Goal: Entertainment & Leisure: Consume media (video, audio)

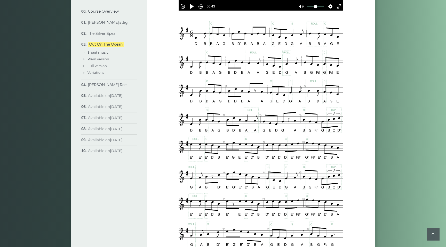
scroll to position [210, 0]
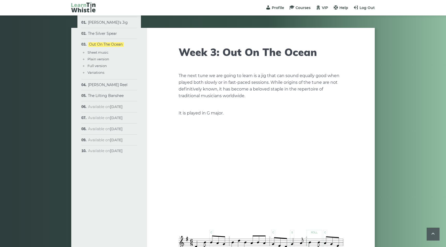
scroll to position [210, 0]
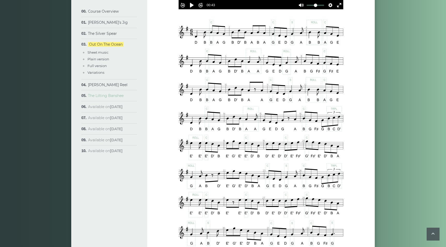
click at [108, 96] on link "The Lilting Banshee" at bounding box center [106, 95] width 36 height 5
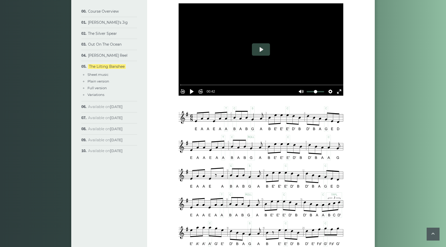
scroll to position [133, 0]
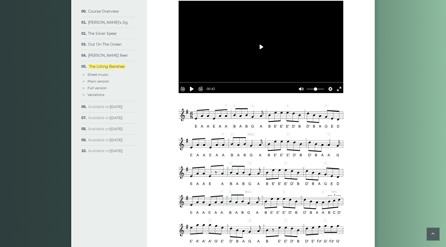
click at [260, 45] on button "Play" at bounding box center [261, 47] width 18 height 12
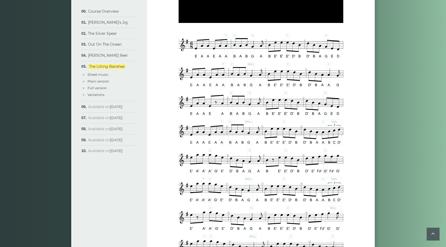
scroll to position [204, 0]
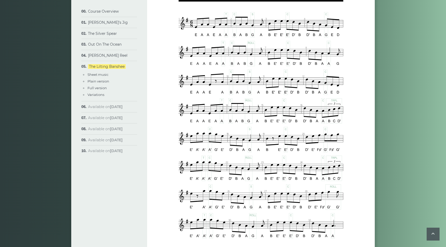
type input "*****"
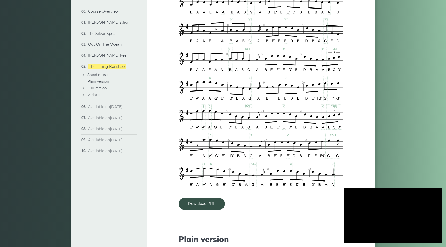
scroll to position [274, 0]
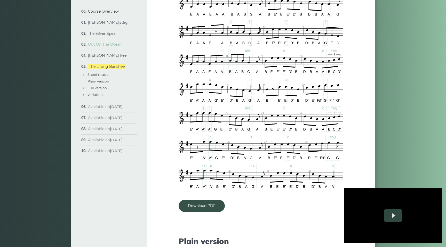
click at [113, 45] on link "Out On The Ocean" at bounding box center [105, 44] width 34 height 5
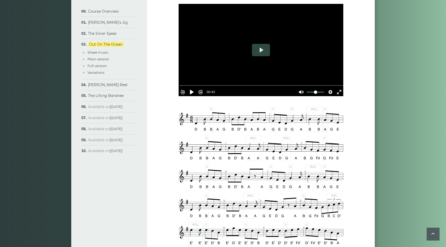
scroll to position [119, 0]
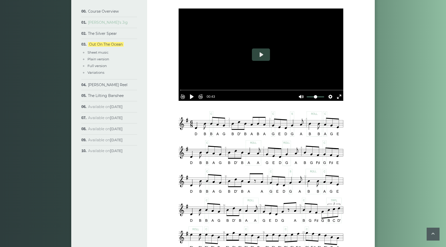
click at [108, 24] on link "[PERSON_NAME]’s Jig" at bounding box center [108, 22] width 40 height 5
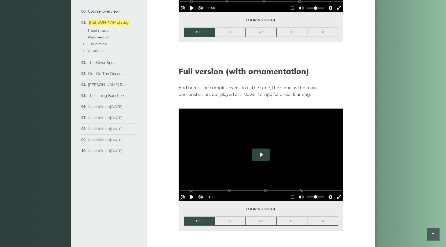
scroll to position [709, 0]
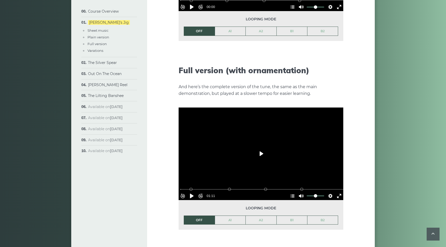
click at [259, 148] on button "Play" at bounding box center [261, 154] width 18 height 12
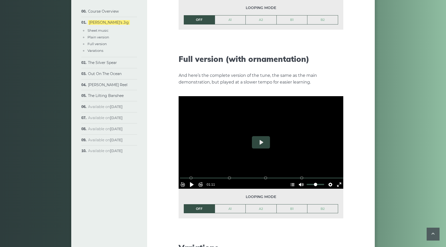
scroll to position [730, 0]
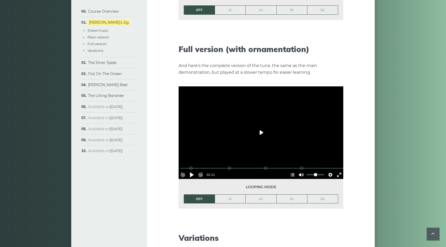
click at [258, 128] on button "Play" at bounding box center [261, 132] width 18 height 12
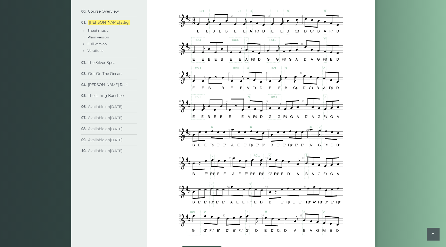
scroll to position [310, 0]
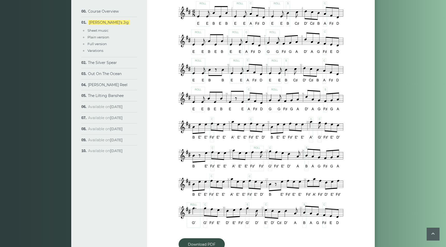
type input "***"
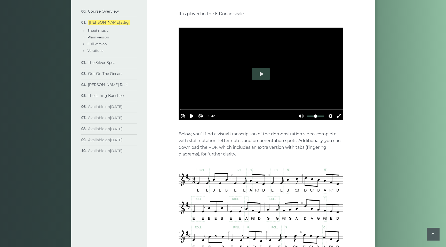
scroll to position [146, 0]
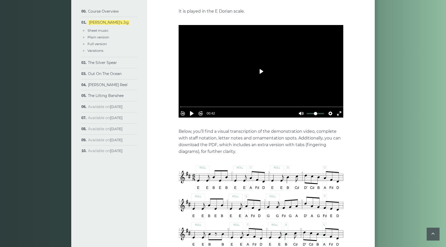
click at [262, 66] on button "Play" at bounding box center [261, 71] width 18 height 12
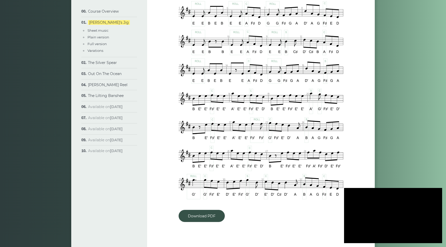
scroll to position [339, 0]
type input "***"
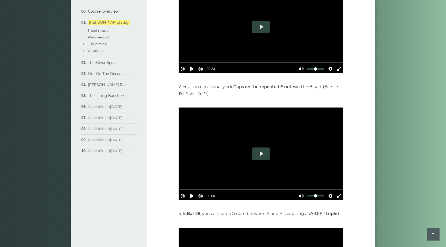
scroll to position [1062, 0]
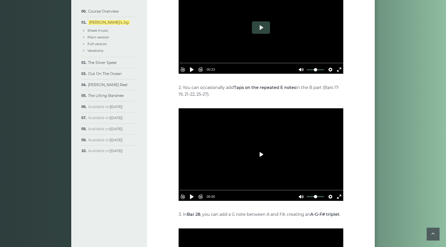
click at [260, 148] on button "Play" at bounding box center [261, 154] width 18 height 12
click at [193, 193] on button "Pause Play" at bounding box center [192, 197] width 8 height 8
type input "***"
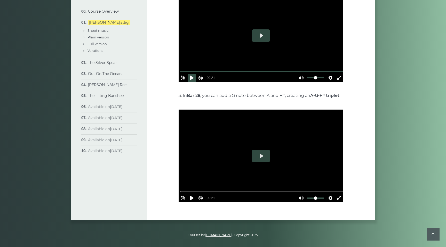
scroll to position [1182, 0]
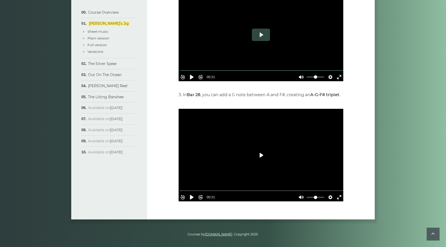
click at [265, 149] on button "Play" at bounding box center [261, 155] width 18 height 12
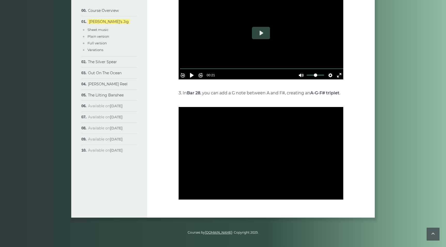
type input "***"
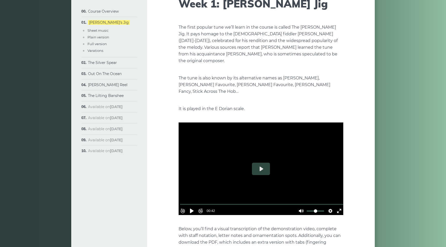
scroll to position [0, 0]
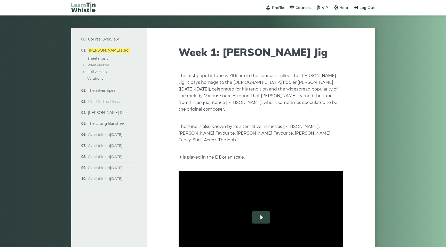
click at [99, 103] on link "Out On The Ocean" at bounding box center [105, 101] width 34 height 5
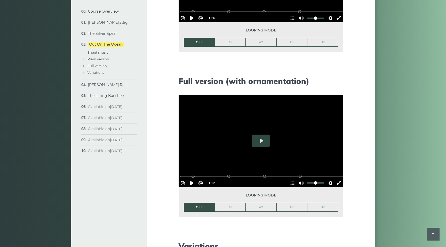
scroll to position [594, 0]
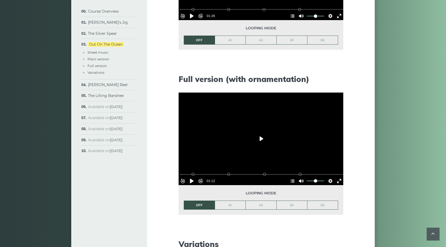
click at [261, 140] on button "Play" at bounding box center [261, 139] width 18 height 12
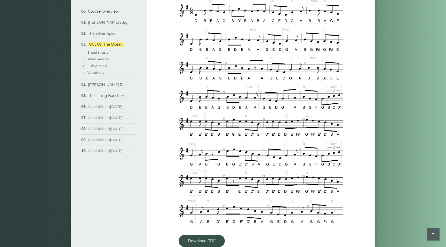
scroll to position [236, 0]
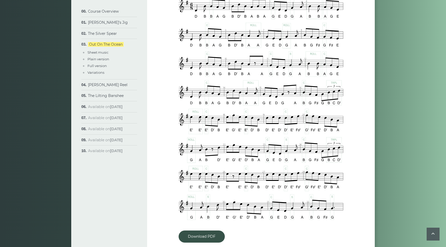
type input "***"
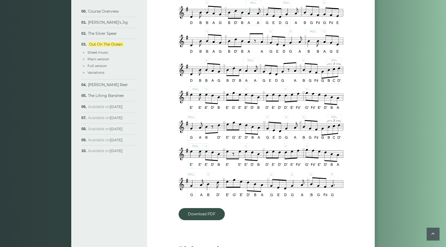
scroll to position [247, 0]
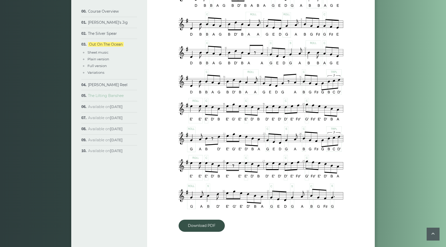
click at [99, 96] on link "The Lilting Banshee" at bounding box center [106, 95] width 36 height 5
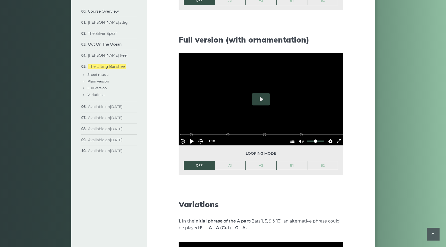
scroll to position [636, 0]
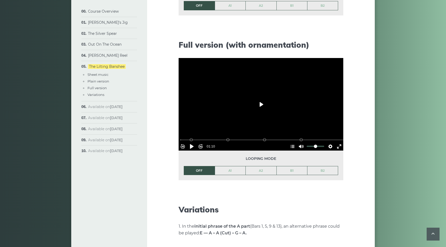
click at [261, 103] on button "Play" at bounding box center [261, 104] width 18 height 12
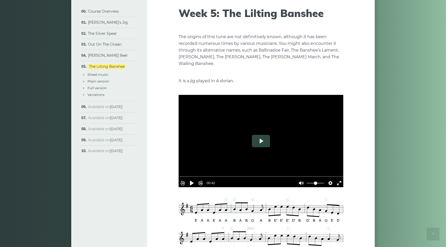
scroll to position [0, 0]
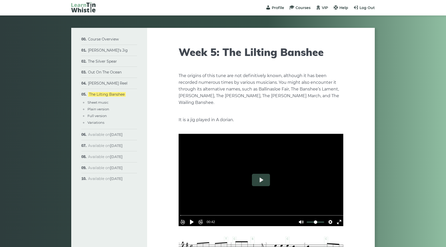
type input "***"
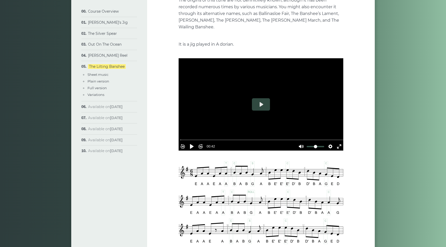
scroll to position [77, 0]
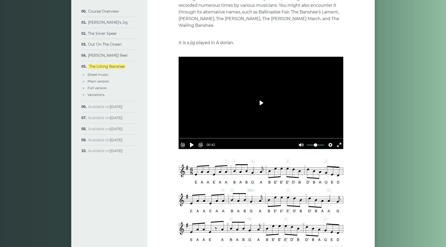
click at [262, 105] on button "Play" at bounding box center [261, 103] width 18 height 12
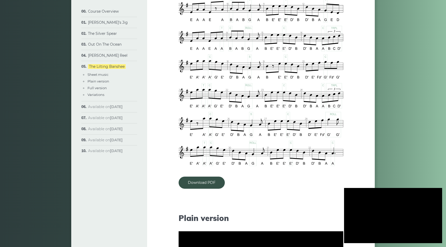
scroll to position [298, 0]
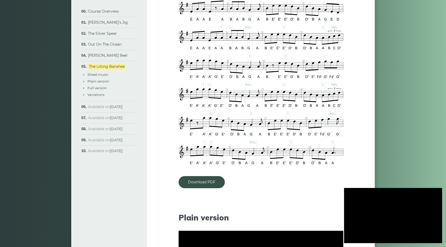
type input "***"
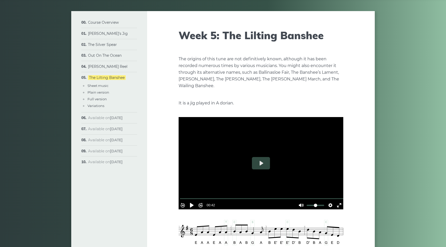
scroll to position [0, 0]
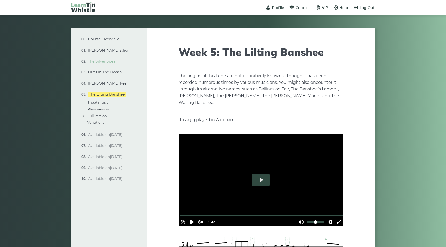
click at [101, 62] on link "The Silver Spear" at bounding box center [102, 61] width 29 height 5
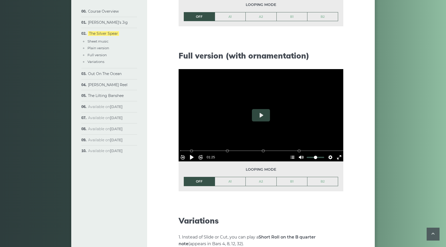
scroll to position [658, 0]
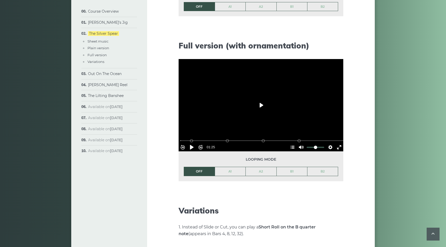
click at [260, 106] on button "Play" at bounding box center [261, 105] width 18 height 12
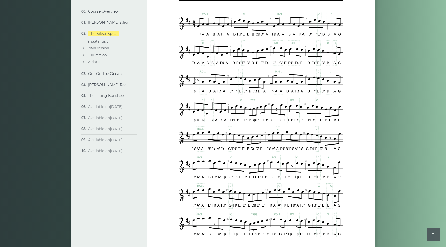
scroll to position [251, 0]
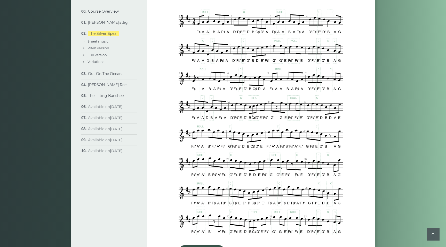
type input "***"
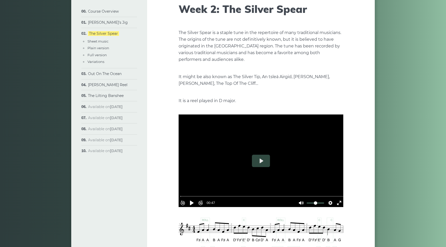
scroll to position [37, 0]
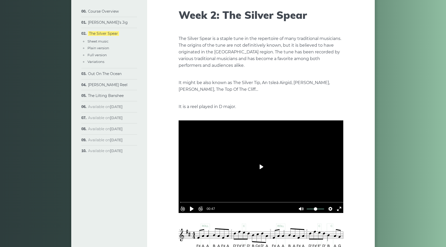
click at [259, 166] on button "Play" at bounding box center [261, 167] width 18 height 12
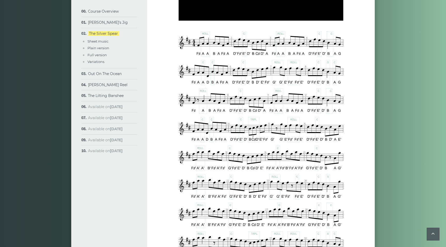
scroll to position [235, 0]
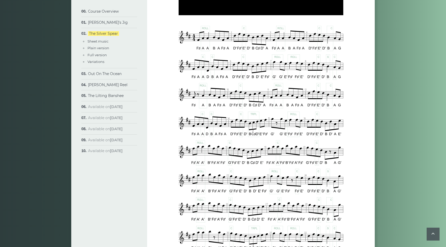
type input "*****"
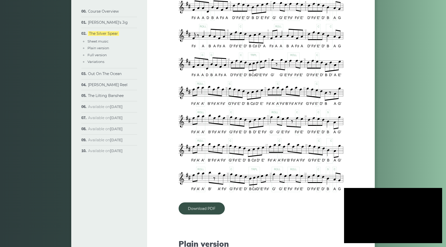
scroll to position [295, 0]
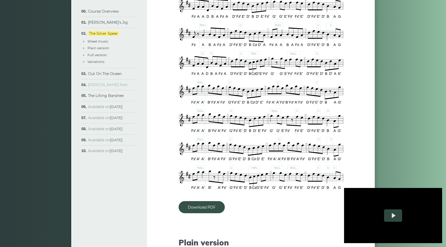
click at [108, 85] on link "[PERSON_NAME] Reel" at bounding box center [107, 85] width 39 height 5
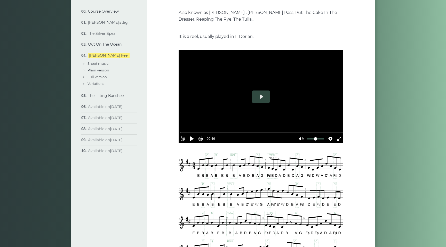
scroll to position [101, 0]
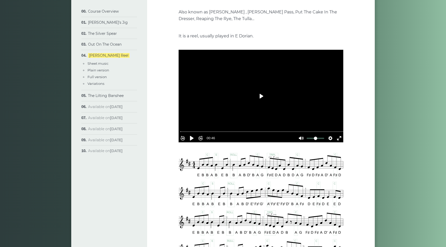
click at [261, 96] on button "Play" at bounding box center [261, 96] width 18 height 12
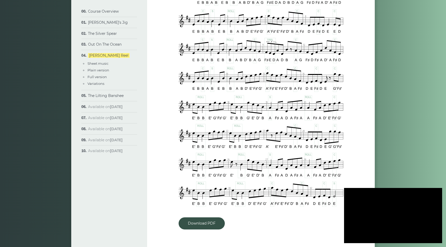
scroll to position [273, 0]
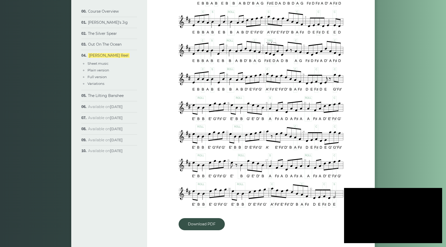
type input "***"
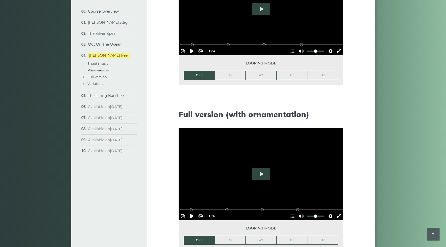
scroll to position [591, 0]
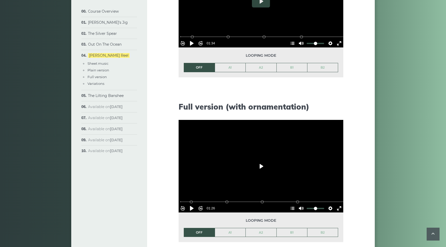
click at [260, 165] on button "Play" at bounding box center [261, 166] width 18 height 12
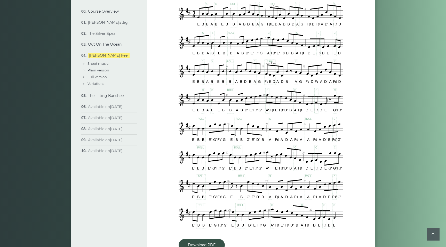
scroll to position [252, 0]
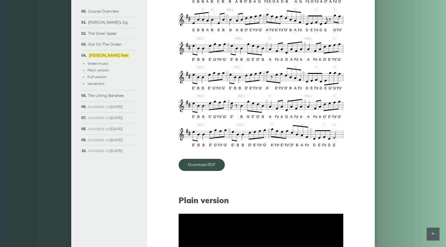
type input "***"
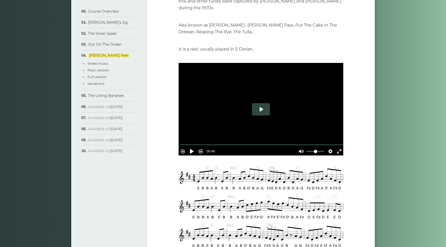
scroll to position [85, 0]
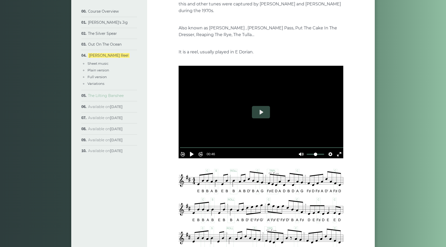
click at [100, 96] on link "The Lilting Banshee" at bounding box center [106, 95] width 36 height 5
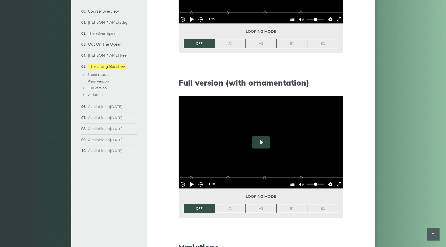
scroll to position [590, 0]
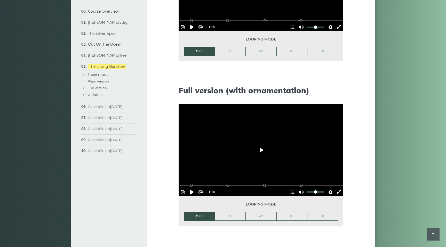
click at [259, 151] on button "Play" at bounding box center [261, 150] width 18 height 12
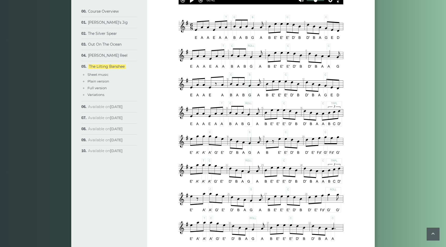
scroll to position [225, 0]
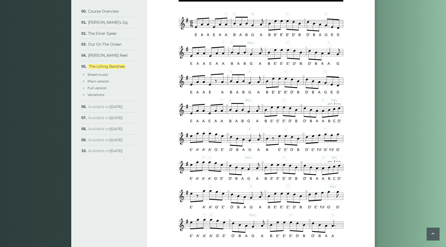
type input "***"
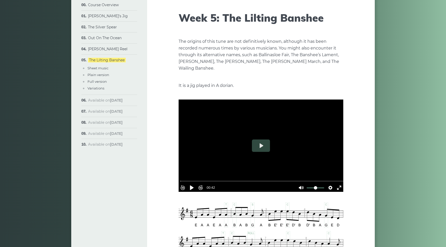
scroll to position [0, 0]
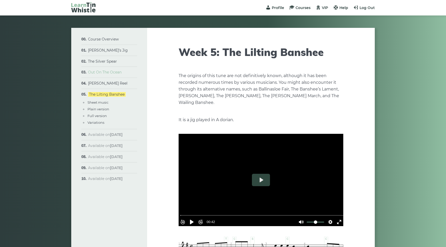
click at [107, 71] on link "Out On The Ocean" at bounding box center [105, 72] width 34 height 5
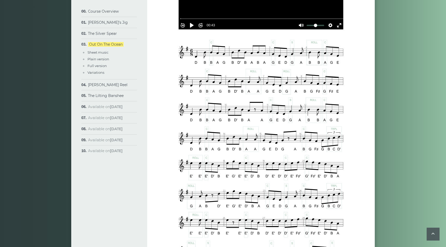
scroll to position [192, 0]
